Goal: Learn about a topic: Learn about a topic

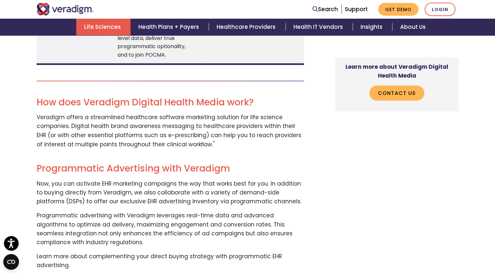
scroll to position [1752, 0]
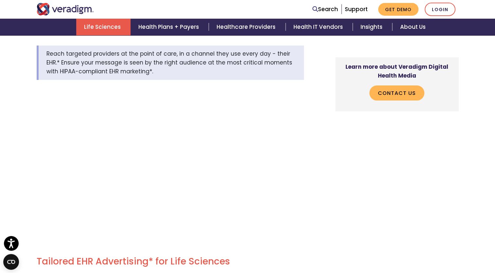
scroll to position [229, 0]
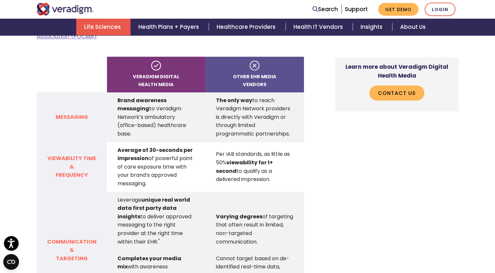
scroll to position [720, 0]
